Goal: Task Accomplishment & Management: Manage account settings

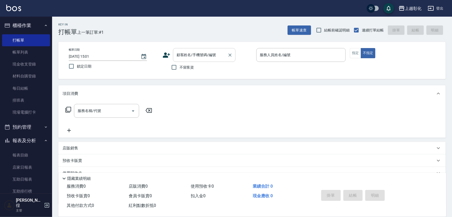
click at [216, 54] on input "顧客姓名/手機號碼/編號" at bounding box center [200, 55] width 50 height 9
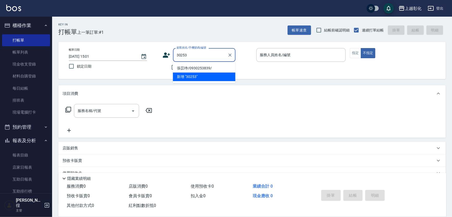
click at [201, 66] on li "張苡竫/0930253839/" at bounding box center [204, 68] width 63 height 9
type input "張苡竫/0930253839/"
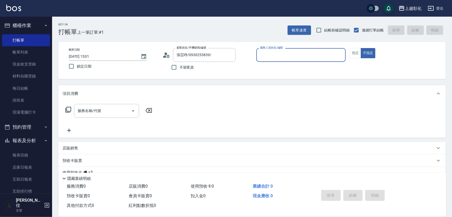
click at [263, 54] on input "服務人員姓名/編號" at bounding box center [301, 55] width 85 height 9
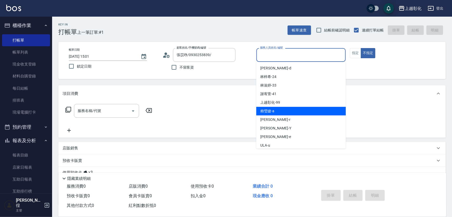
click at [285, 111] on div "賴瑩婕 -a" at bounding box center [301, 111] width 90 height 9
type input "賴瑩婕-a"
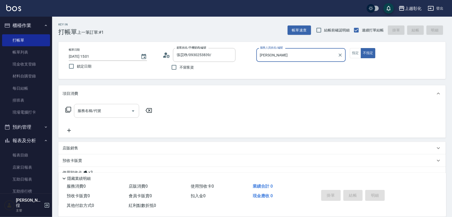
click at [90, 116] on div "服務名稱/代號" at bounding box center [106, 111] width 65 height 14
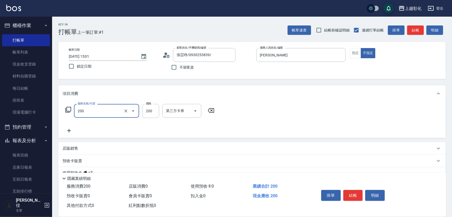
type input "New洗專案(200)"
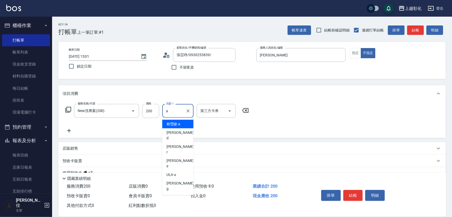
type input "賴瑩婕-a"
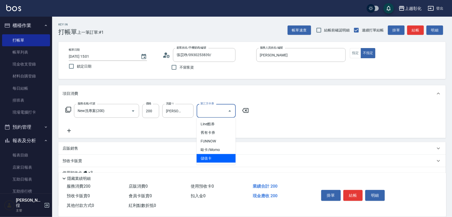
type input "儲值卡"
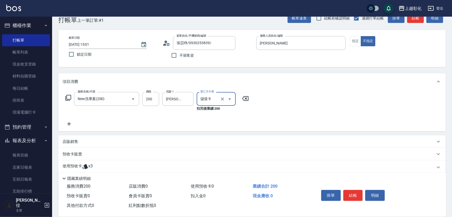
scroll to position [23, 0]
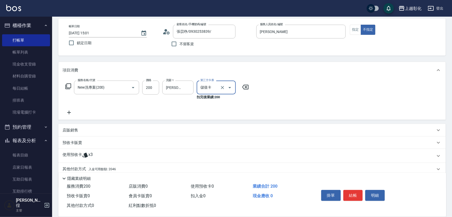
click at [92, 156] on span "x3" at bounding box center [90, 156] width 4 height 8
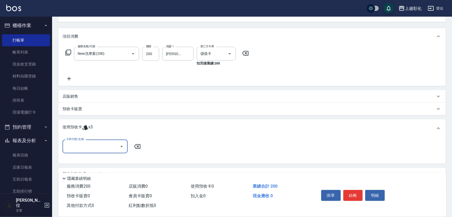
scroll to position [71, 0]
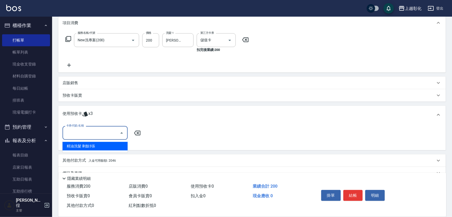
click at [98, 135] on input "卡券代號/名稱" at bounding box center [91, 133] width 53 height 9
click at [103, 144] on div "精油洗髮 剩餘3張" at bounding box center [95, 146] width 65 height 9
type input "精油洗髮"
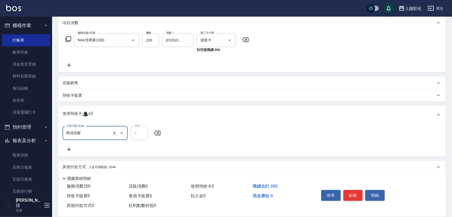
click at [70, 67] on icon at bounding box center [69, 65] width 13 height 6
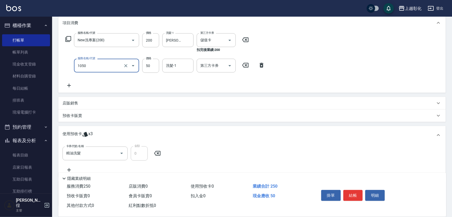
type input "精油(1050)"
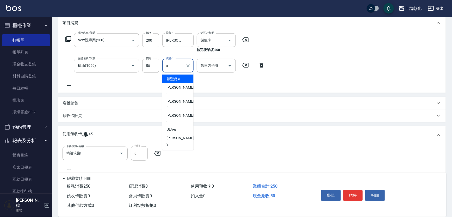
type input "賴瑩婕-a"
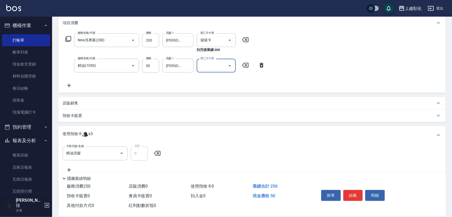
click at [206, 68] on input "第三方卡券" at bounding box center [212, 65] width 27 height 9
click at [203, 112] on span "儲值卡" at bounding box center [216, 113] width 39 height 9
type input "儲值卡"
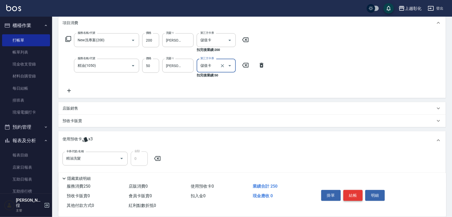
click at [352, 192] on button "結帳" at bounding box center [353, 195] width 20 height 11
type input "2025/10/14 16:48"
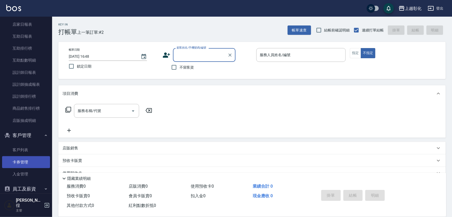
scroll to position [173, 0]
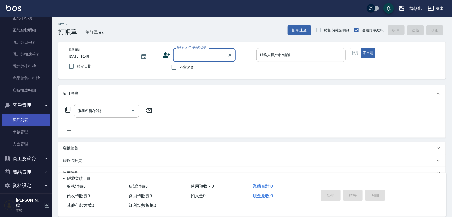
click at [30, 121] on link "客戶列表" at bounding box center [26, 120] width 48 height 12
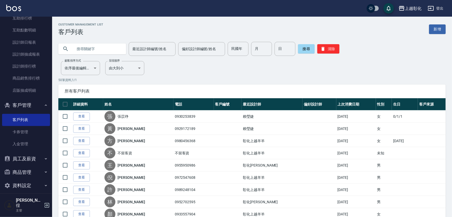
click at [97, 43] on input "text" at bounding box center [97, 49] width 49 height 14
click at [78, 113] on link "查看" at bounding box center [81, 117] width 17 height 8
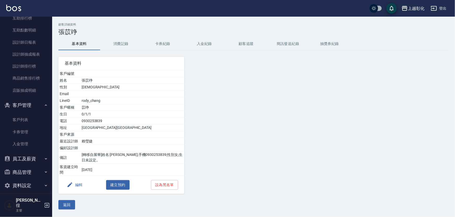
click at [201, 45] on button "入金紀錄" at bounding box center [204, 44] width 42 height 13
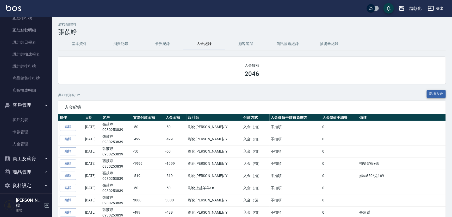
click at [428, 92] on button "新增入金" at bounding box center [436, 94] width 19 height 8
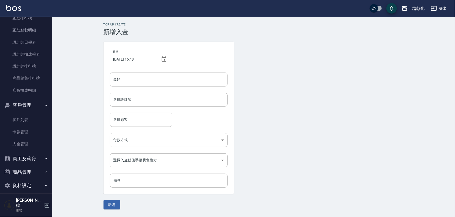
click at [194, 84] on input "金額" at bounding box center [169, 80] width 118 height 14
type input "-50"
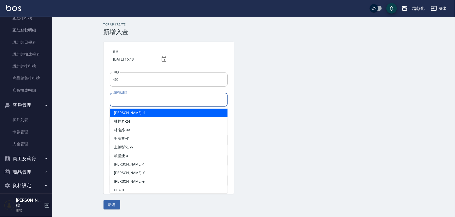
drag, startPoint x: 197, startPoint y: 100, endPoint x: 149, endPoint y: 102, distance: 48.5
click at [197, 100] on input "選擇設計師" at bounding box center [168, 99] width 113 height 9
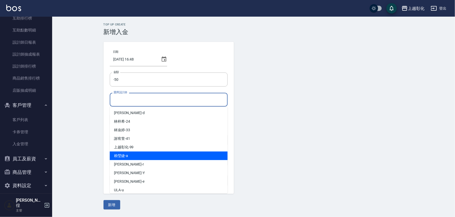
click at [131, 157] on div "賴瑩婕 -a" at bounding box center [169, 156] width 118 height 9
type input "賴瑩婕-a"
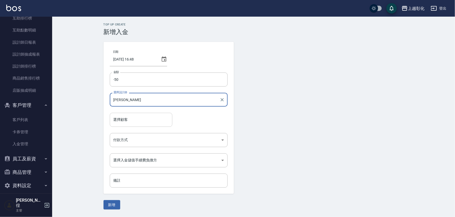
click at [127, 122] on input "選擇顧客" at bounding box center [141, 119] width 58 height 9
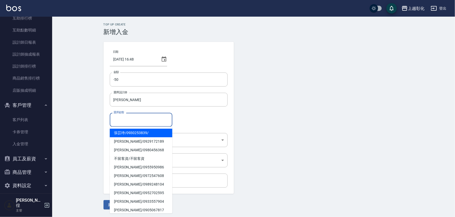
click at [122, 133] on span "張苡竫 / 0930253839 /" at bounding box center [141, 133] width 63 height 9
type input "張苡竫/0930253839/"
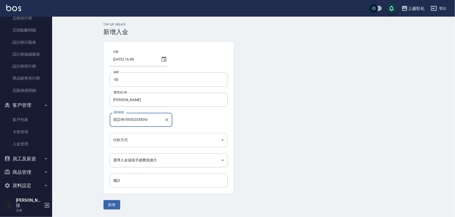
click at [123, 140] on body "上越彰化 登出 櫃檯作業 打帳單 帳單列表 現金收支登錄 材料自購登錄 每日結帳 排班表 現場電腦打卡 預約管理 預約管理 單日預約紀錄 單週預約紀錄 報表及…" at bounding box center [227, 108] width 455 height 217
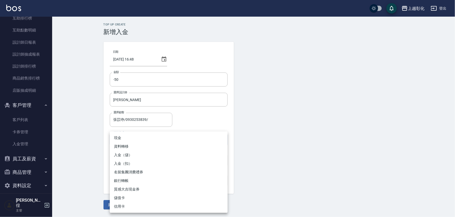
click at [127, 164] on li "入金（扣）" at bounding box center [169, 164] width 118 height 9
type input "入金（扣）"
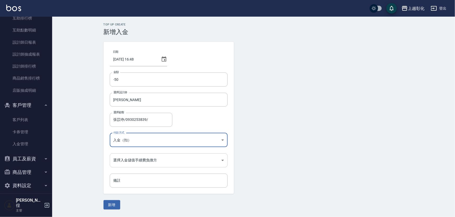
click at [127, 163] on body "上越彰化 登出 櫃檯作業 打帳單 帳單列表 現金收支登錄 材料自購登錄 每日結帳 排班表 現場電腦打卡 預約管理 預約管理 單日預約紀錄 單週預約紀錄 報表及…" at bounding box center [227, 108] width 455 height 217
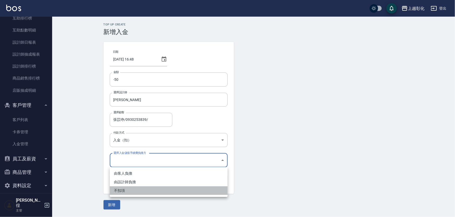
click at [123, 191] on li "不扣項" at bounding box center [169, 191] width 118 height 9
type input "WITHOUTHANDLINGFEE"
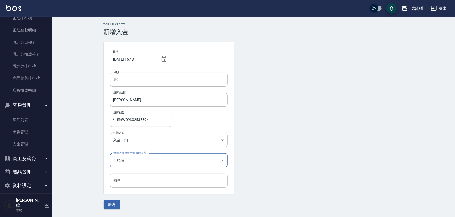
click at [113, 200] on form "日期 2025/10/14 16:48 金額 -50 金額 選擇設計師 賴瑩婕-a 選擇設計師 選擇顧客 張苡竫/0930253839/ 選擇顧客 付款方式 …" at bounding box center [253, 126] width 300 height 168
click at [113, 203] on button "新增" at bounding box center [111, 206] width 17 height 10
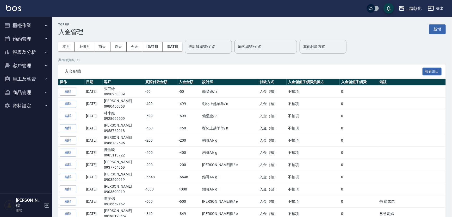
click at [30, 65] on button "客戶管理" at bounding box center [26, 66] width 48 height 14
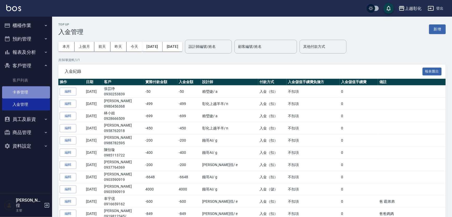
click at [33, 87] on link "卡券管理" at bounding box center [26, 92] width 48 height 12
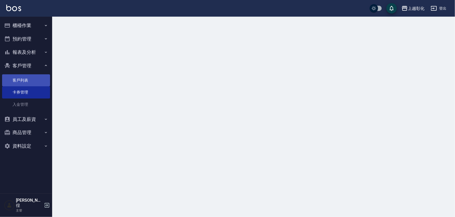
click at [33, 83] on link "客戶列表" at bounding box center [26, 80] width 48 height 12
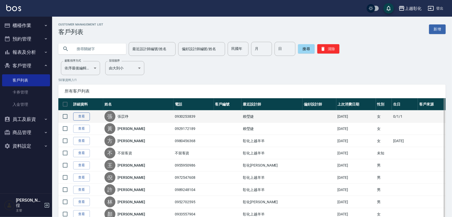
click at [79, 115] on link "查看" at bounding box center [81, 117] width 17 height 8
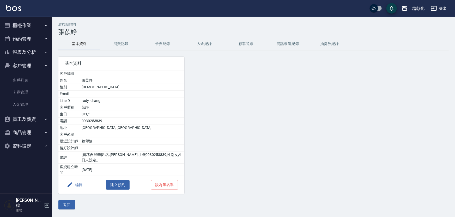
click at [197, 45] on button "入金紀錄" at bounding box center [204, 44] width 42 height 13
